Goal: Transaction & Acquisition: Purchase product/service

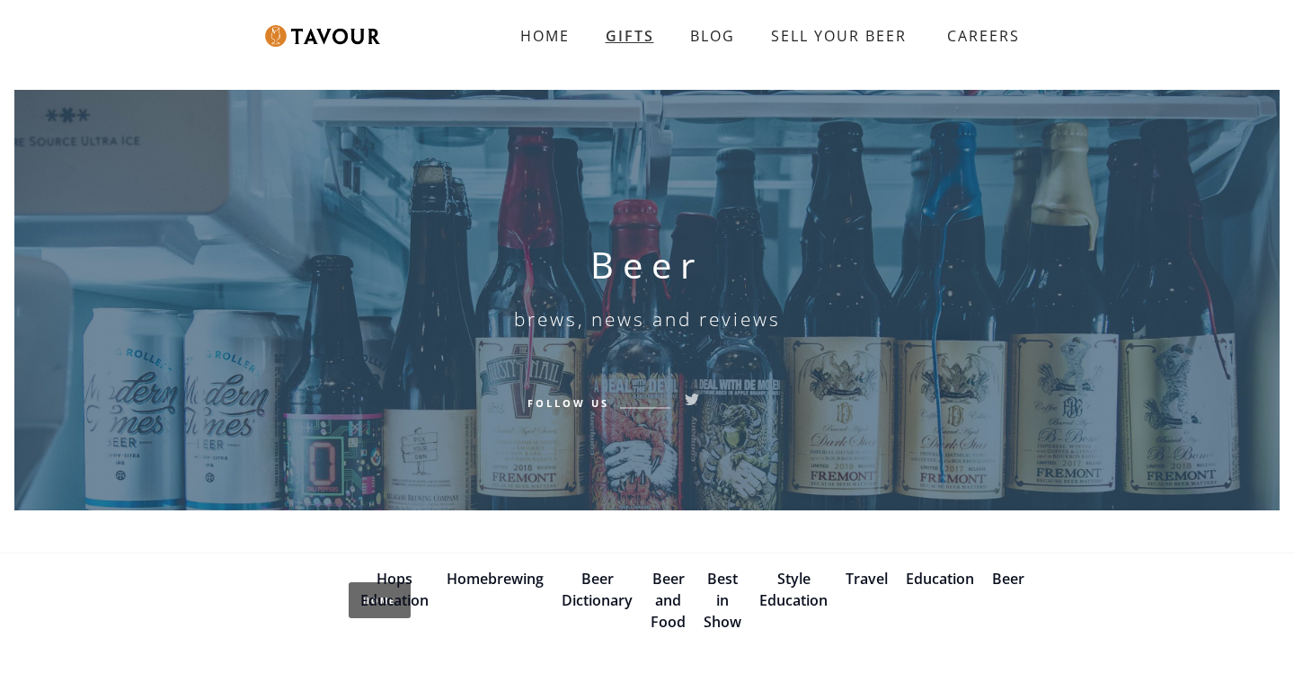
click at [642, 33] on link "GIFTS" at bounding box center [630, 36] width 84 height 36
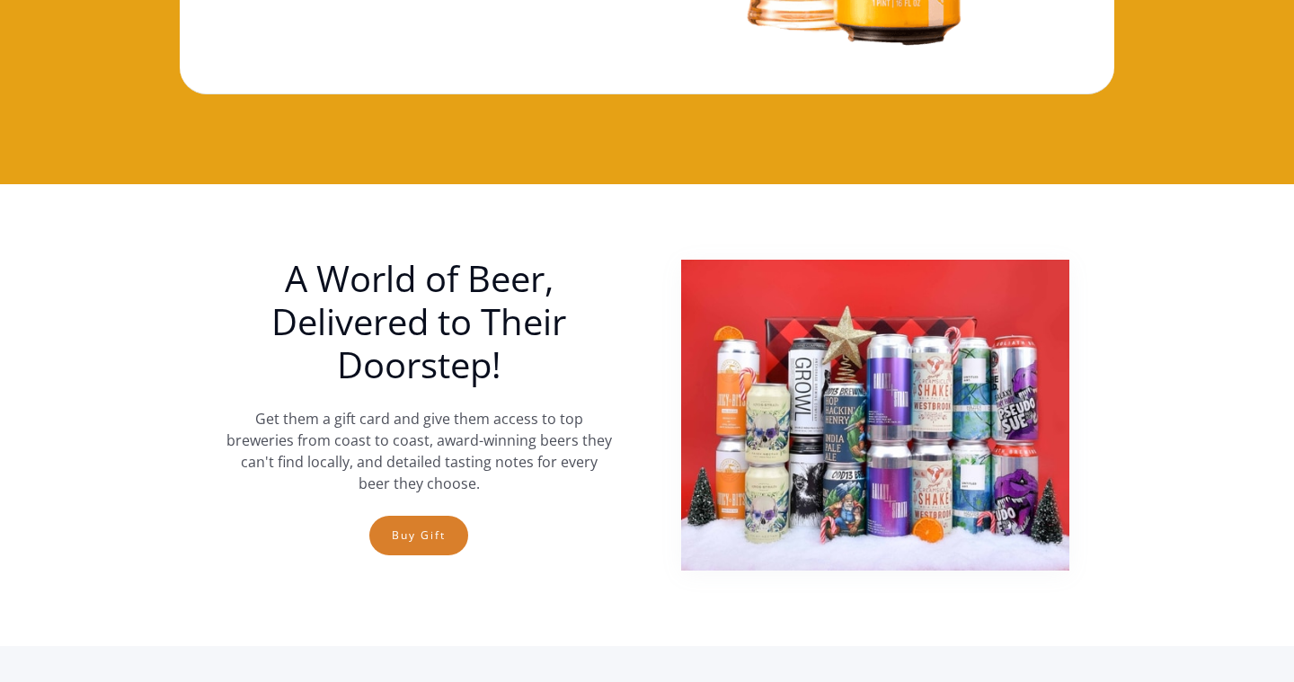
scroll to position [501, 0]
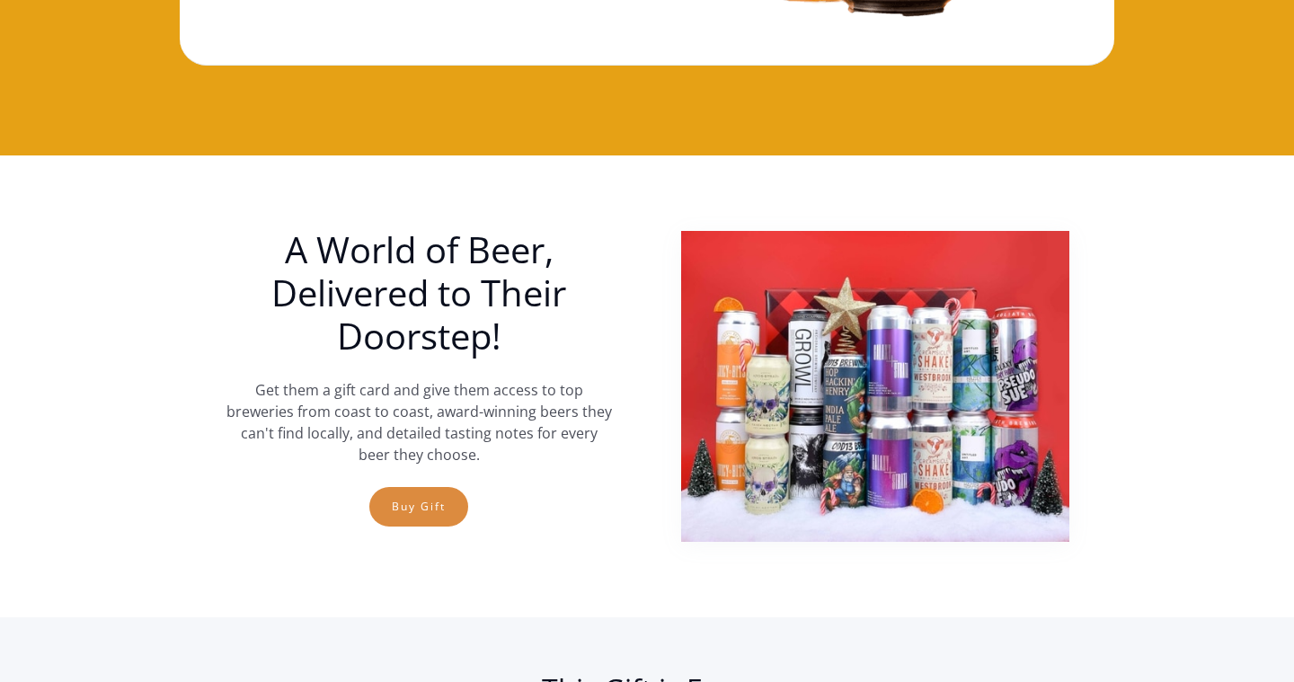
click at [431, 507] on link "Buy Gift" at bounding box center [418, 507] width 99 height 40
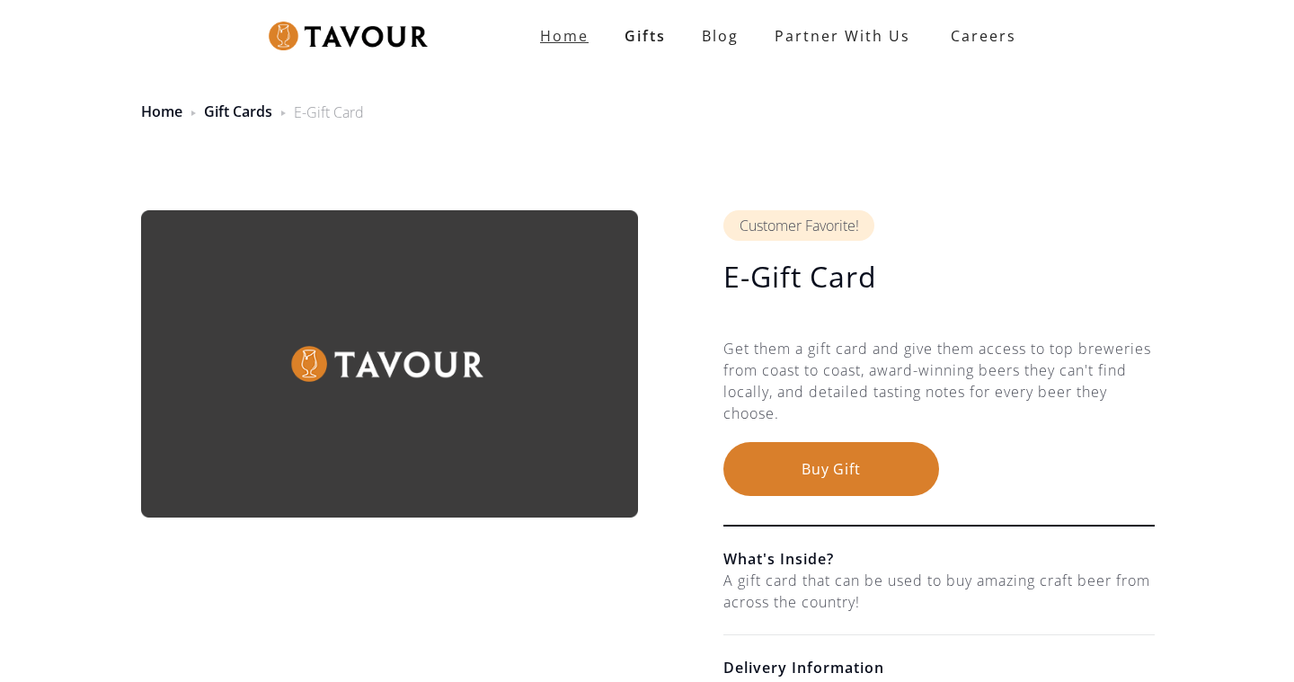
click at [579, 37] on strong "Home" at bounding box center [564, 36] width 49 height 20
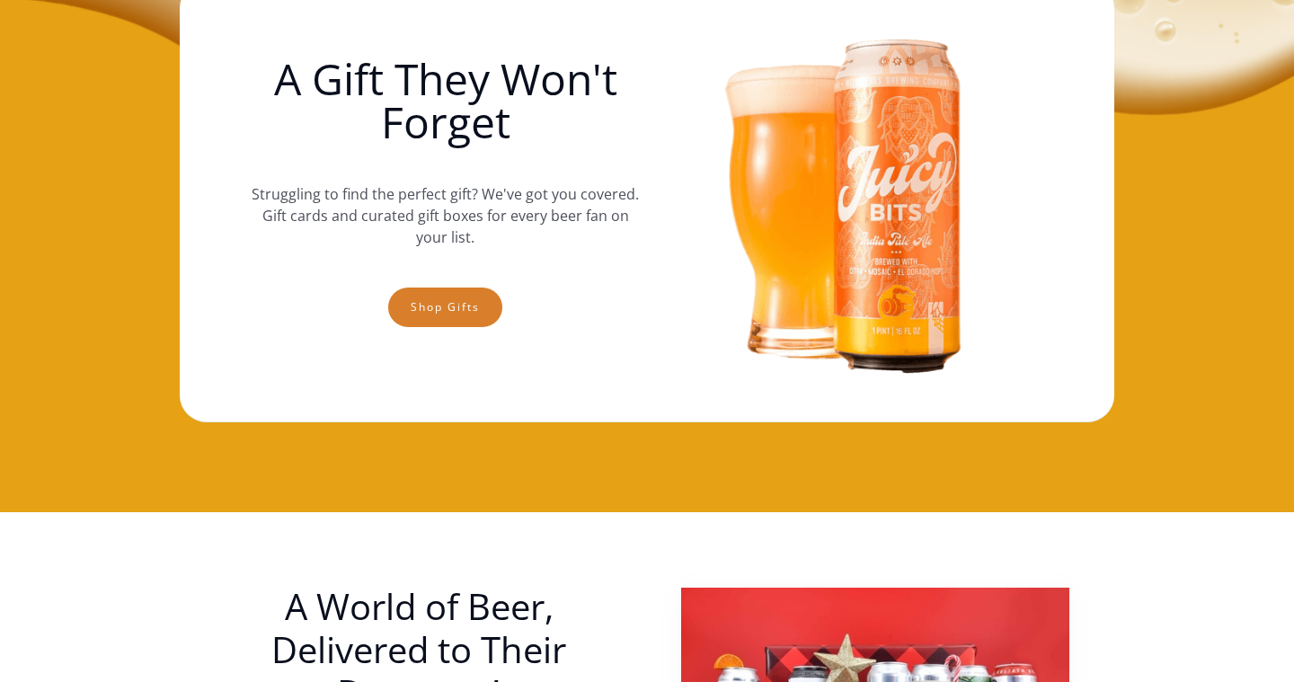
scroll to position [140, 0]
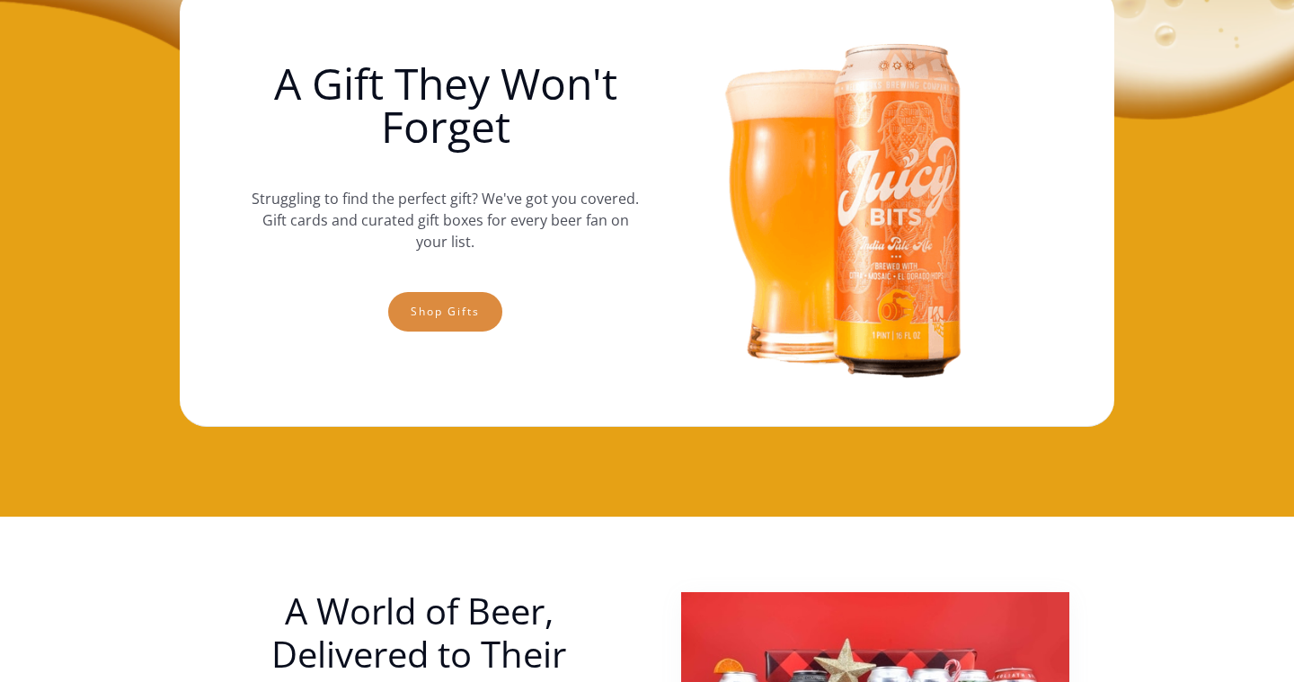
click at [456, 304] on link "Shop gifts" at bounding box center [445, 312] width 114 height 40
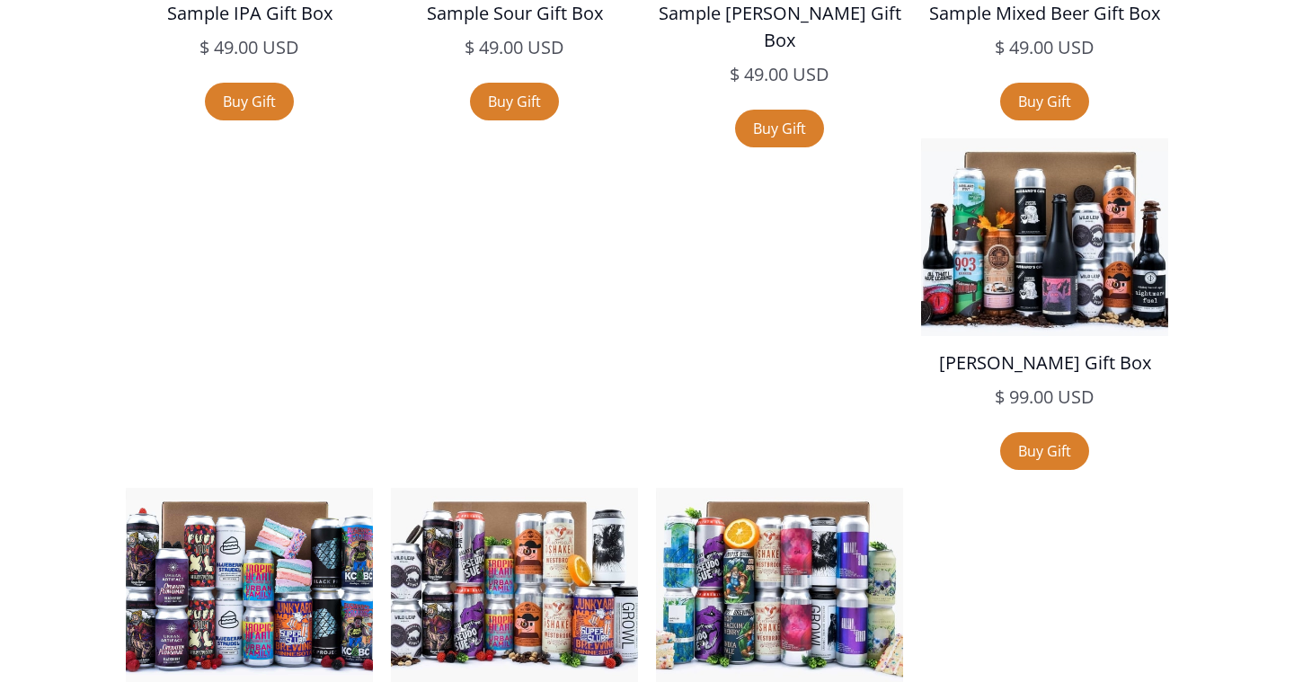
scroll to position [3785, 0]
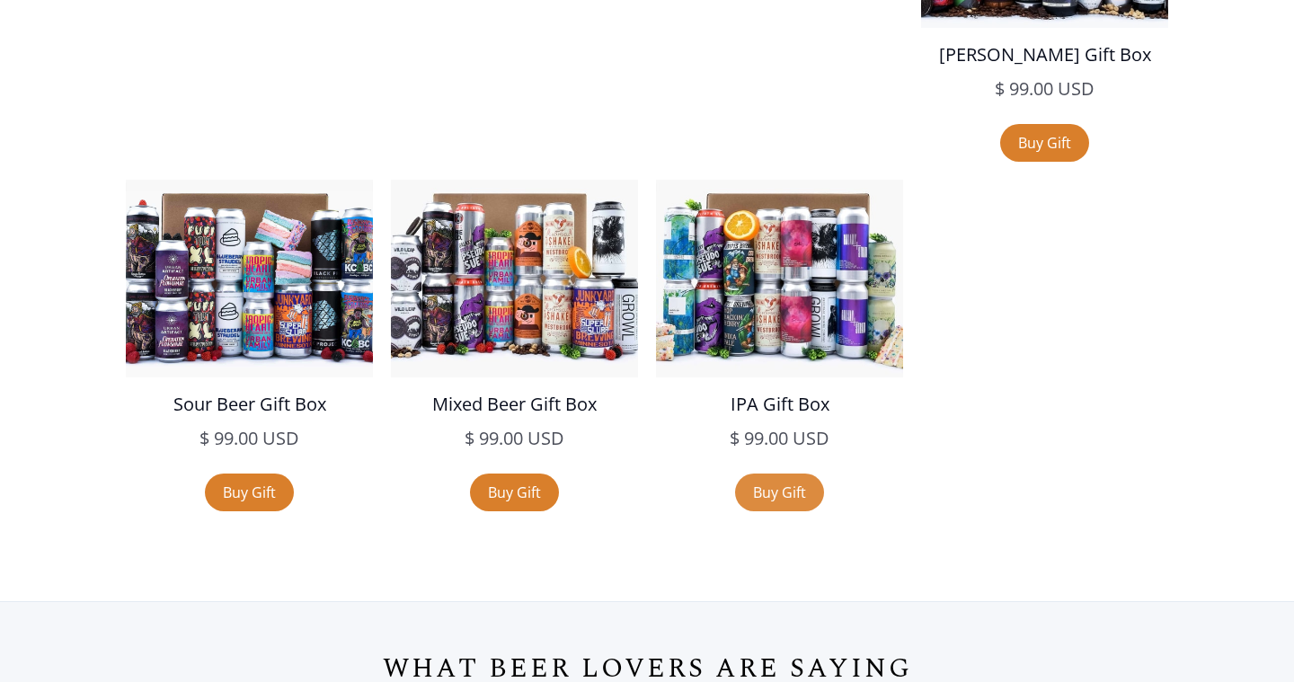
click at [824, 473] on link "Buy Gift" at bounding box center [779, 492] width 89 height 38
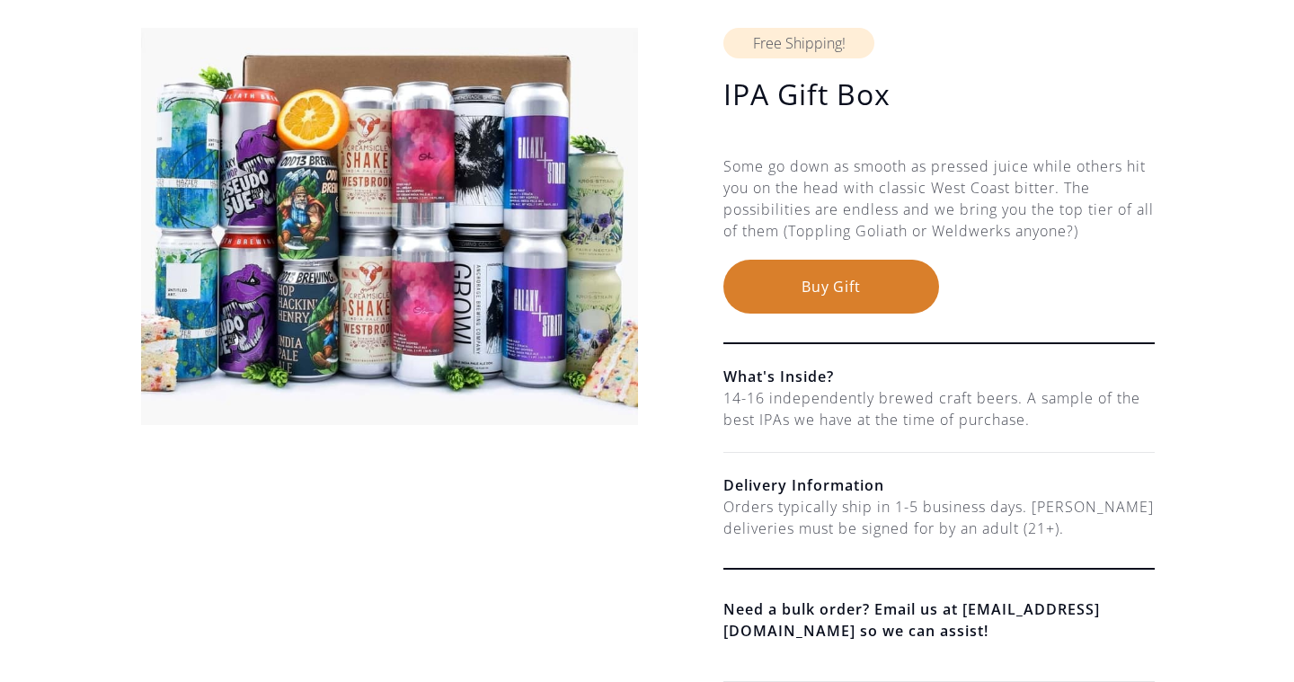
scroll to position [178, 0]
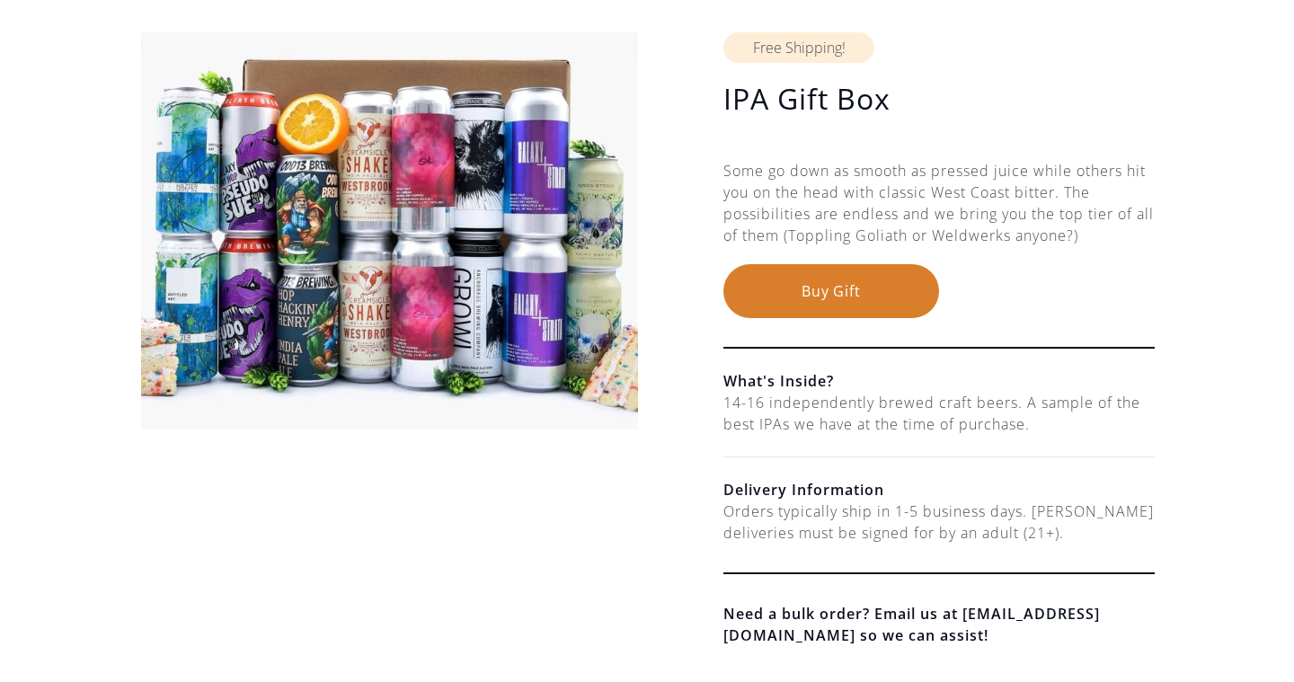
click at [811, 299] on button "Buy Gift" at bounding box center [831, 291] width 216 height 54
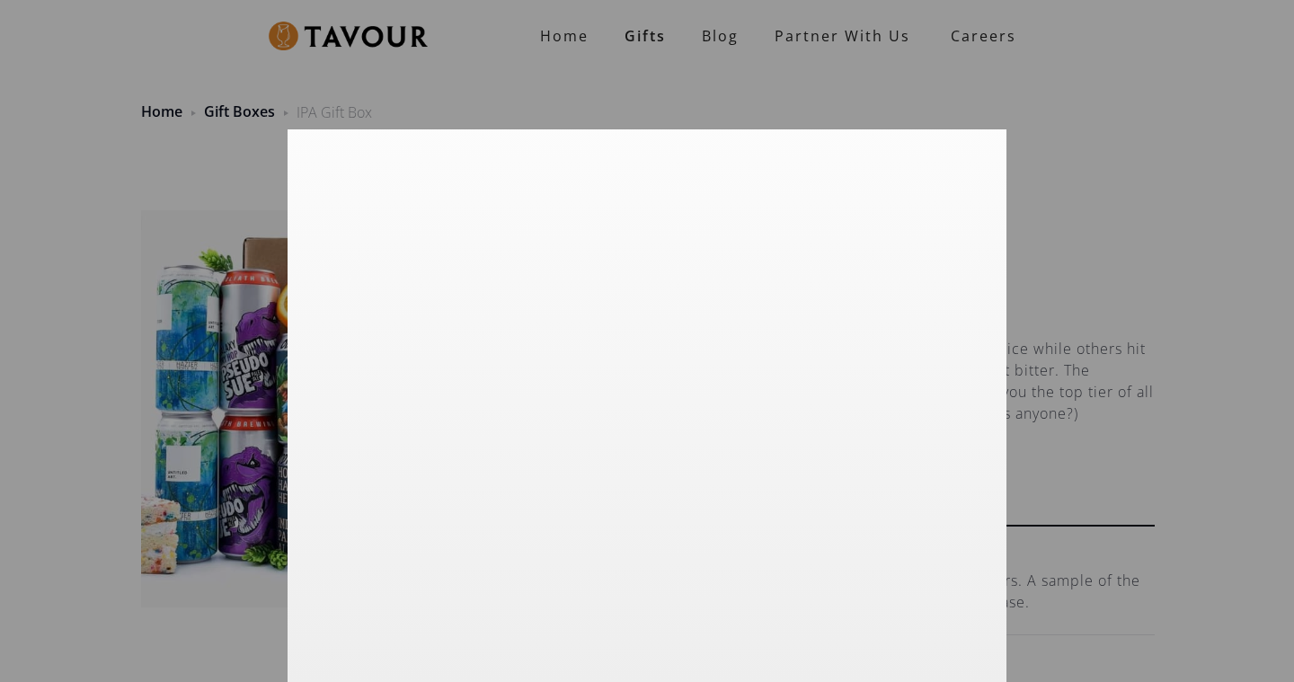
click at [997, 111] on div at bounding box center [647, 341] width 1294 height 682
